Goal: Information Seeking & Learning: Find specific fact

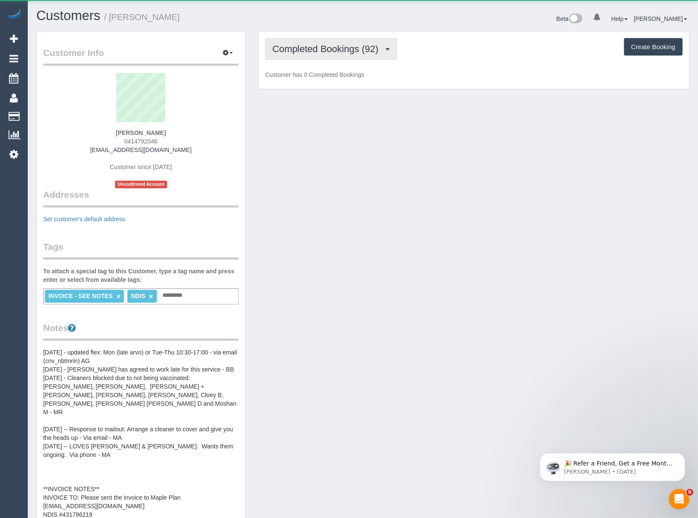
click at [286, 48] on span "Completed Bookings (92)" at bounding box center [327, 49] width 110 height 11
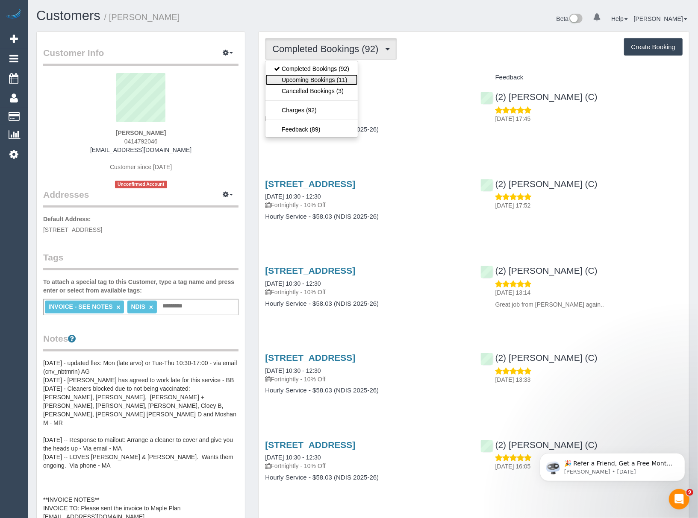
click at [294, 76] on link "Upcoming Bookings (11)" at bounding box center [311, 79] width 92 height 11
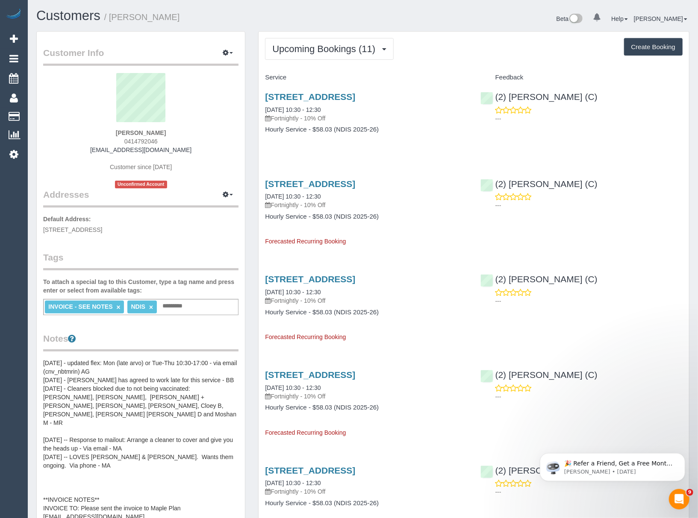
click at [243, 197] on div "Customer Info Edit Contact Info Send Message Email Preferences Special Sales Ta…" at bounding box center [141, 418] width 208 height 772
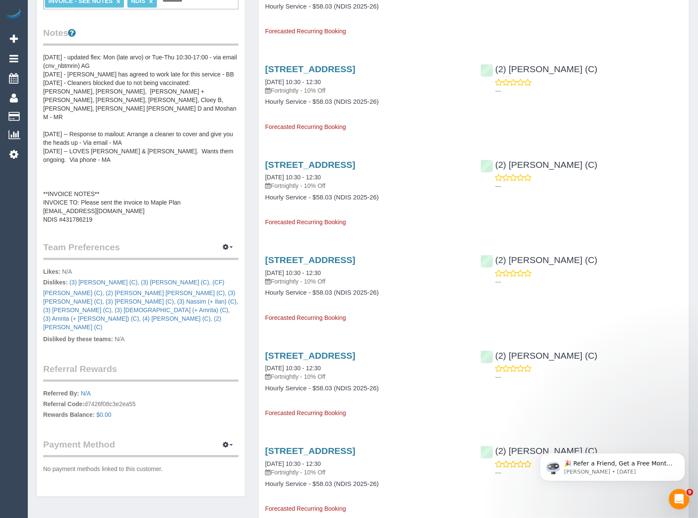
scroll to position [307, 0]
click at [142, 215] on pre "[DATE] - updated flex: Mon (late arvo) or Tue-Thu 10:30-17:00 - via email (cnv_…" at bounding box center [140, 137] width 195 height 171
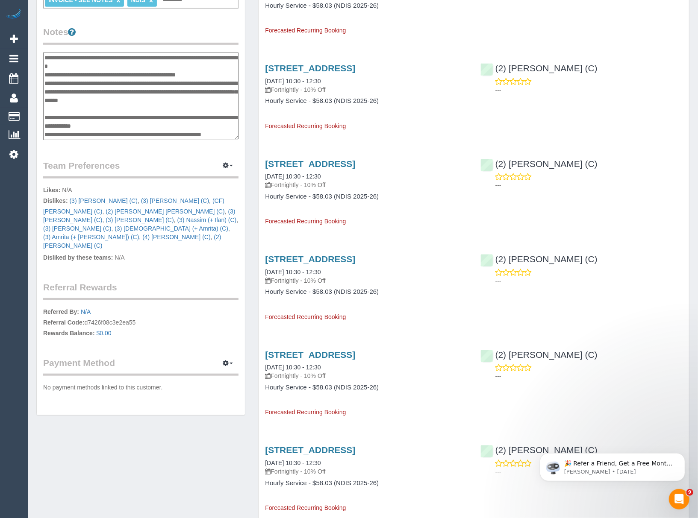
scroll to position [94, 0]
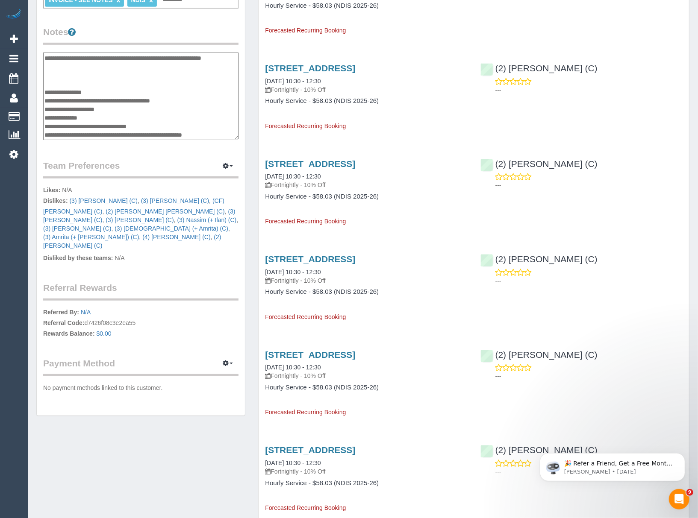
drag, startPoint x: 114, startPoint y: 126, endPoint x: 194, endPoint y: 124, distance: 80.0
click at [194, 124] on textarea "**********" at bounding box center [140, 96] width 195 height 88
click at [155, 112] on textarea "**********" at bounding box center [140, 96] width 195 height 88
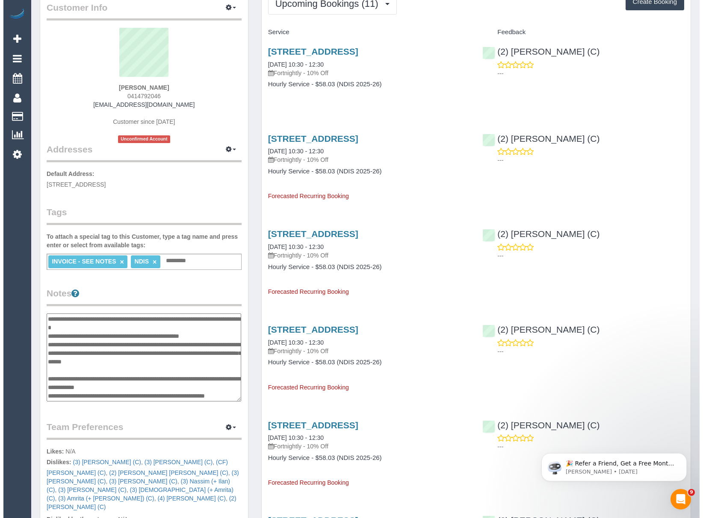
scroll to position [0, 0]
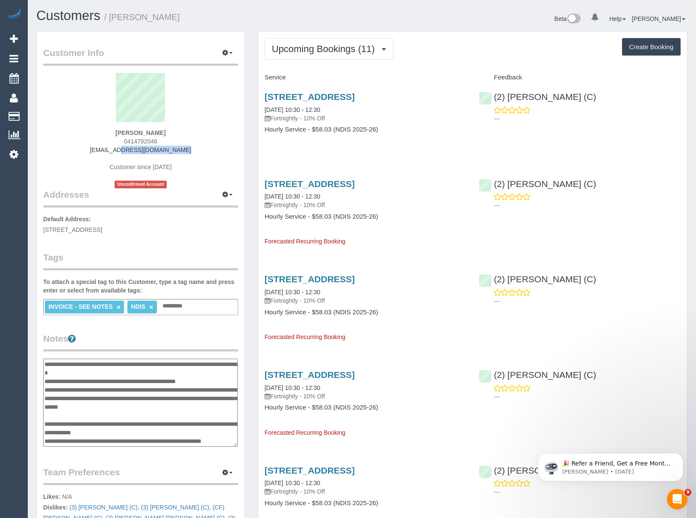
drag, startPoint x: 182, startPoint y: 149, endPoint x: 108, endPoint y: 149, distance: 73.9
click at [108, 149] on div "[PERSON_NAME] 0414792046 [EMAIL_ADDRESS][DOMAIN_NAME] Customer since [DATE] Unc…" at bounding box center [140, 130] width 195 height 115
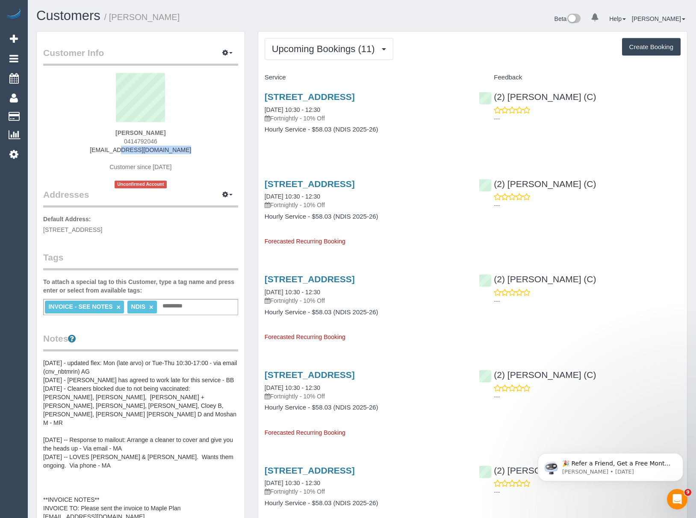
copy link "[EMAIL_ADDRESS][DOMAIN_NAME]"
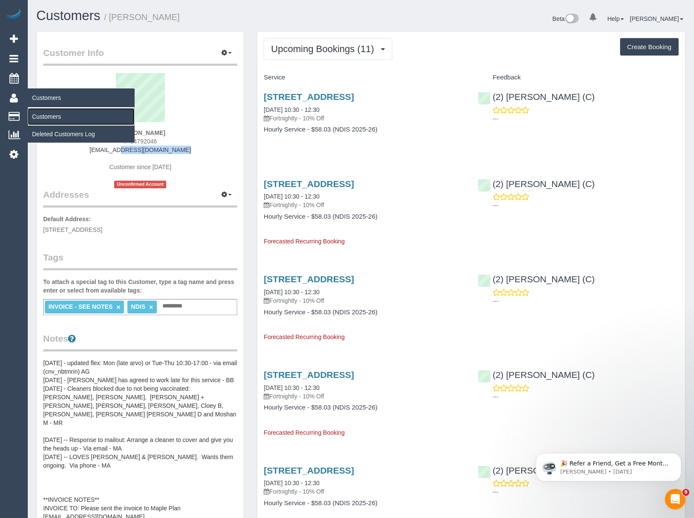
click at [43, 108] on link "Customers" at bounding box center [81, 116] width 107 height 17
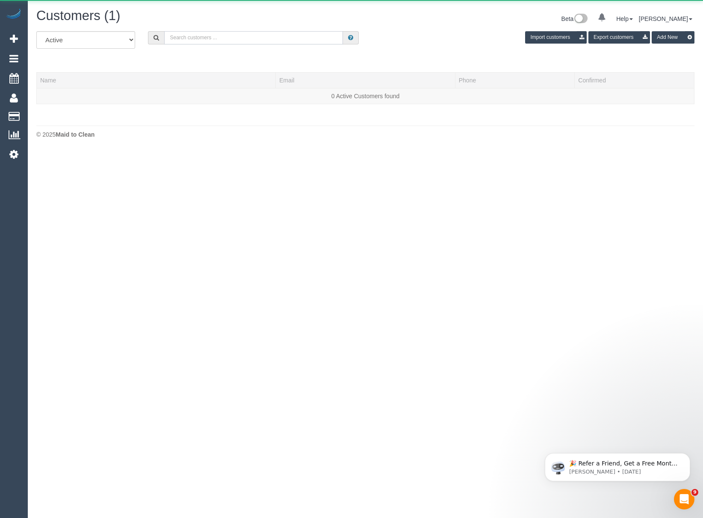
click at [177, 38] on input "text" at bounding box center [253, 37] width 179 height 13
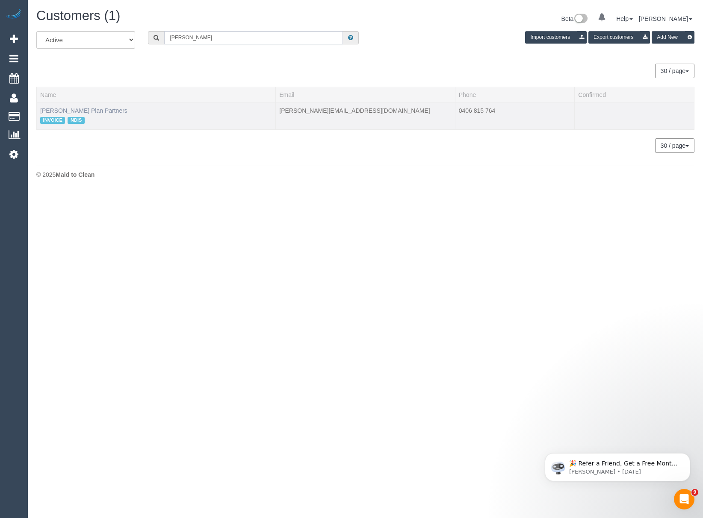
type input "[PERSON_NAME]"
click at [91, 112] on link "[PERSON_NAME] Plan Partners" at bounding box center [83, 110] width 87 height 7
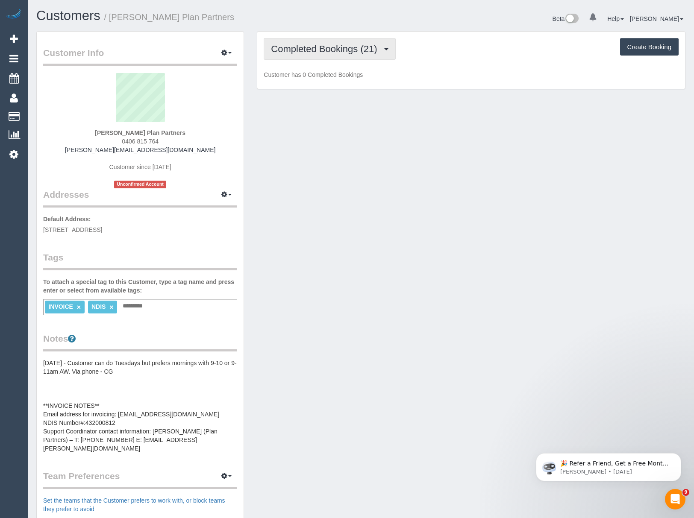
click at [312, 55] on button "Completed Bookings (21)" at bounding box center [330, 49] width 132 height 22
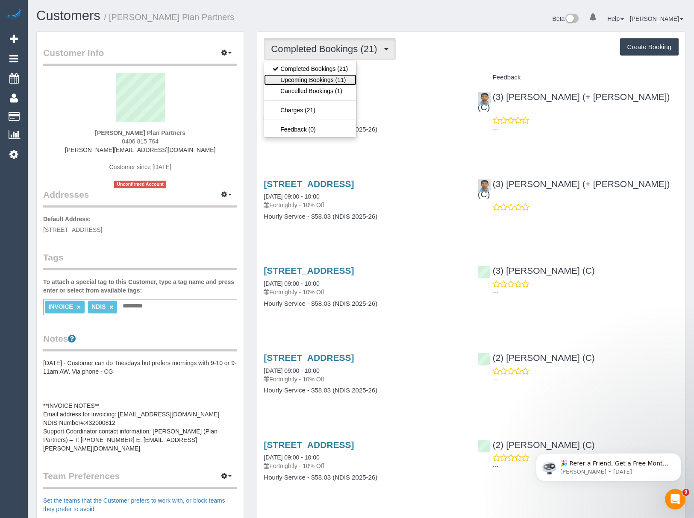
click at [308, 79] on link "Upcoming Bookings (11)" at bounding box center [310, 79] width 92 height 11
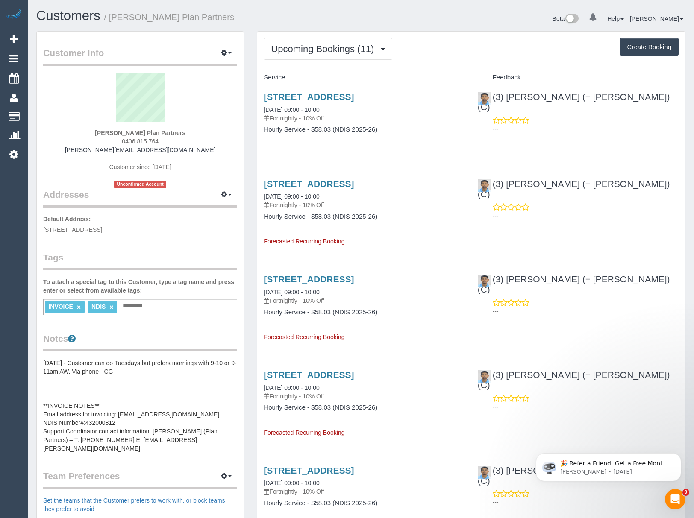
click at [87, 150] on div "[PERSON_NAME] Plan Partners 0406 815 764 [PERSON_NAME][EMAIL_ADDRESS][DOMAIN_NA…" at bounding box center [140, 130] width 194 height 115
click at [146, 428] on pre "[DATE] - Customer can do Tuesdays but prefers mornings with 9-10 or 9-11am AW. …" at bounding box center [140, 406] width 194 height 94
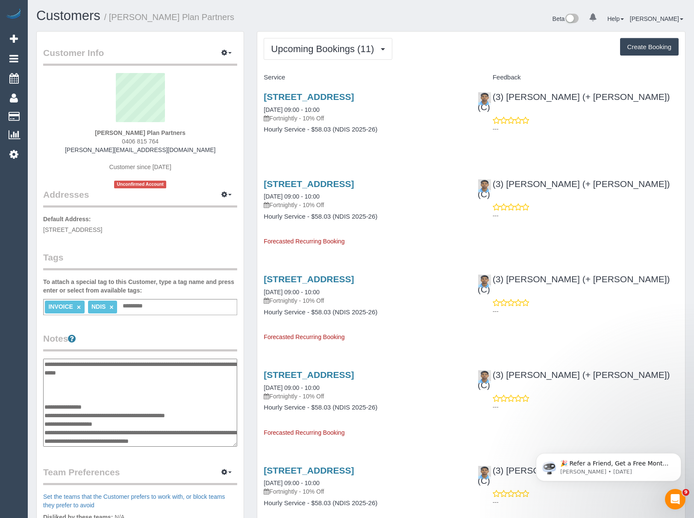
drag, startPoint x: 132, startPoint y: 440, endPoint x: 231, endPoint y: 442, distance: 98.8
click at [231, 442] on textarea "**********" at bounding box center [140, 403] width 194 height 88
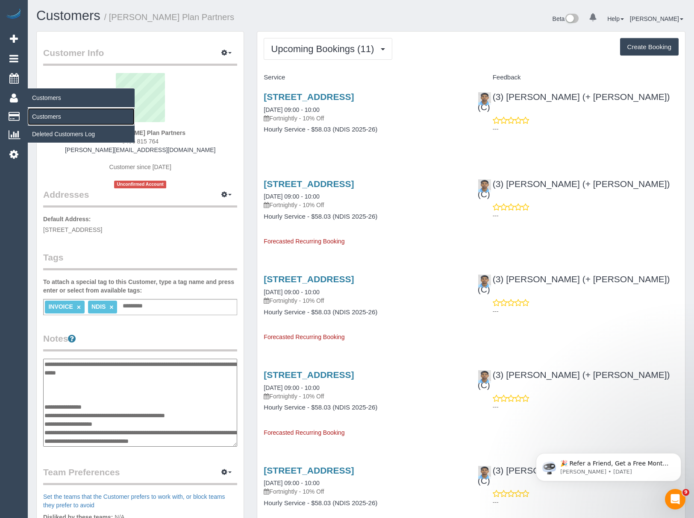
click at [48, 115] on link "Customers" at bounding box center [81, 116] width 107 height 17
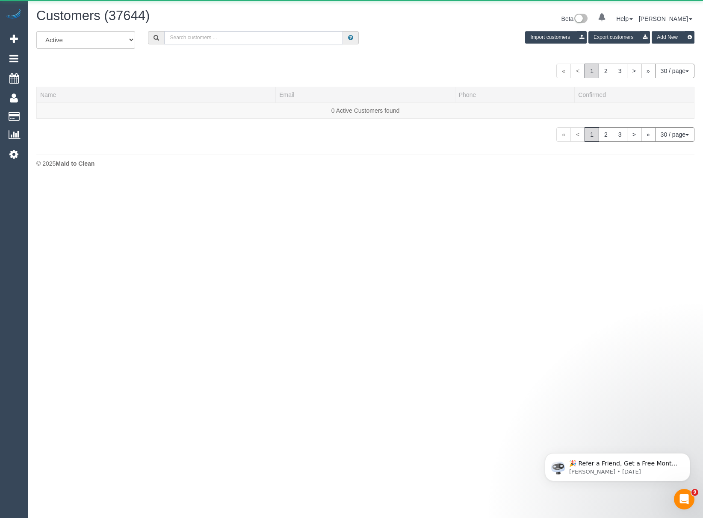
click at [204, 41] on input "text" at bounding box center [253, 37] width 179 height 13
paste input "INV-39545"
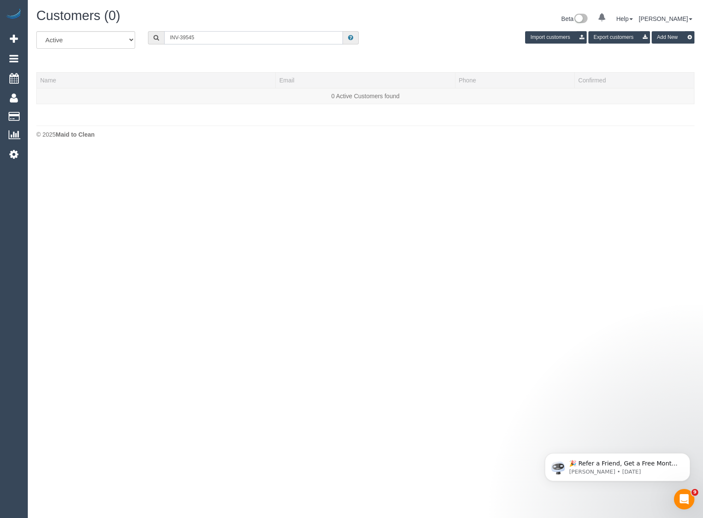
drag, startPoint x: 218, startPoint y: 36, endPoint x: 129, endPoint y: 42, distance: 89.1
click at [129, 42] on div "All Active Archived INV-39545 Import customers Export customers Add New" at bounding box center [365, 43] width 671 height 24
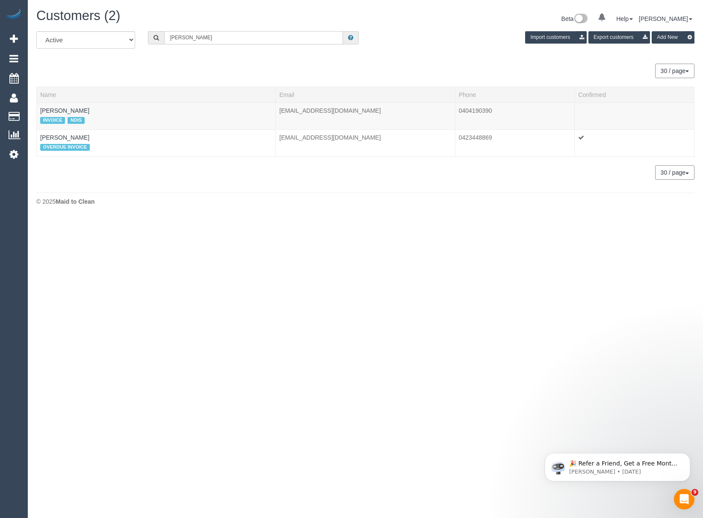
type input "[PERSON_NAME]"
